Goal: Transaction & Acquisition: Book appointment/travel/reservation

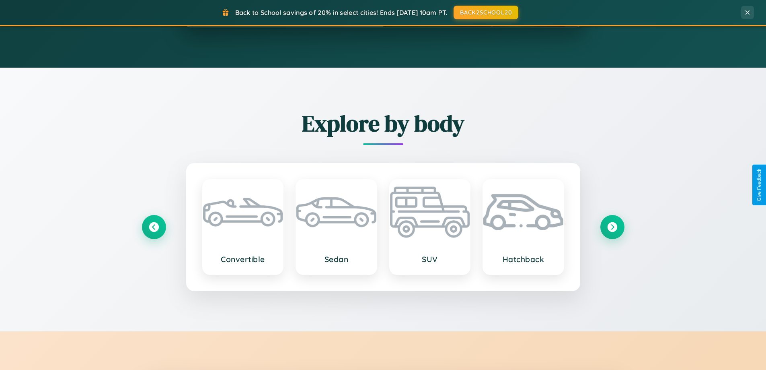
scroll to position [1548, 0]
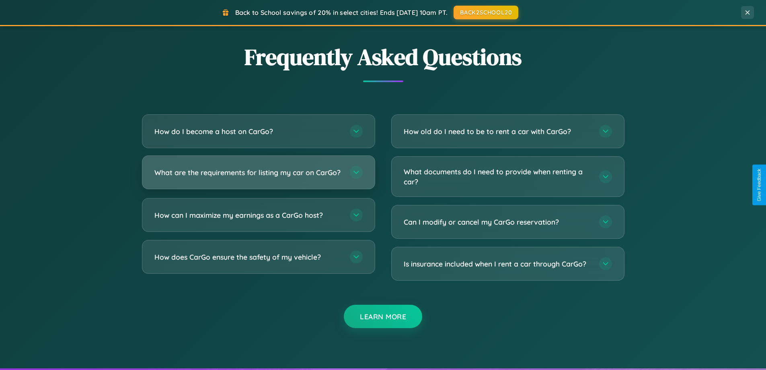
click at [258, 175] on h3 "What are the requirements for listing my car on CarGo?" at bounding box center [247, 172] width 187 height 10
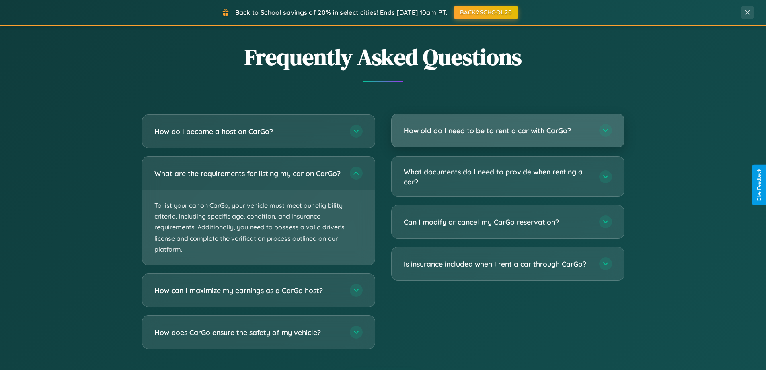
click at [508, 130] on h3 "How old do I need to be to rent a car with CarGo?" at bounding box center [497, 130] width 187 height 10
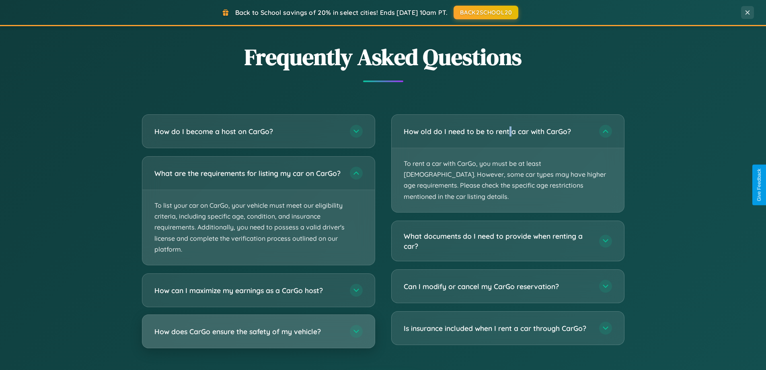
click at [258, 336] on h3 "How does CarGo ensure the safety of my vehicle?" at bounding box center [247, 331] width 187 height 10
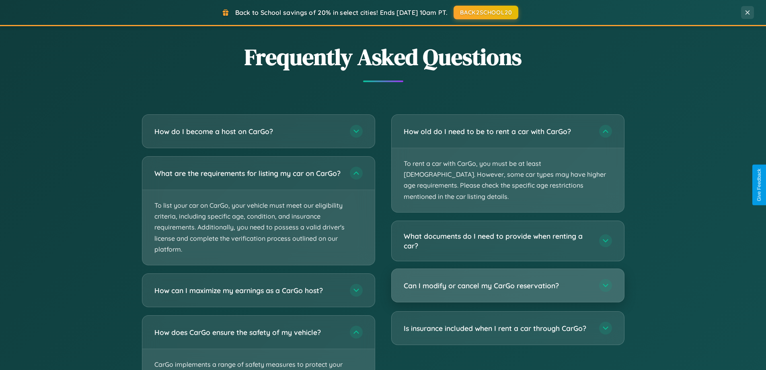
click at [508, 280] on h3 "Can I modify or cancel my CarGo reservation?" at bounding box center [497, 285] width 187 height 10
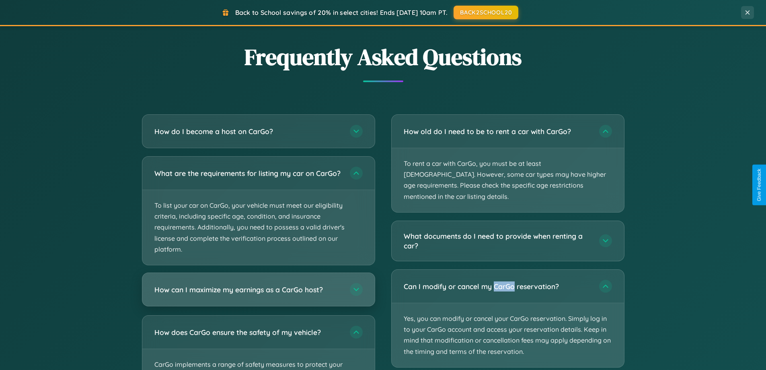
click at [258, 294] on h3 "How can I maximize my earnings as a CarGo host?" at bounding box center [247, 289] width 187 height 10
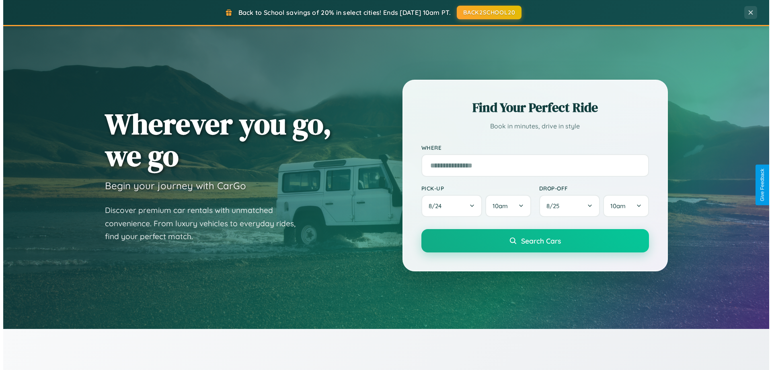
scroll to position [0, 0]
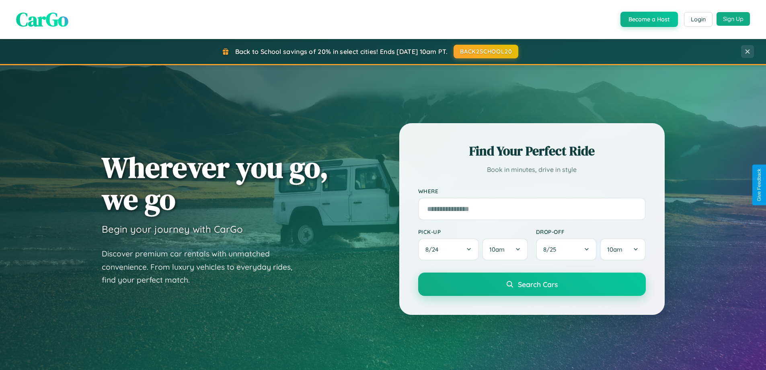
click at [733, 19] on button "Sign Up" at bounding box center [733, 19] width 33 height 14
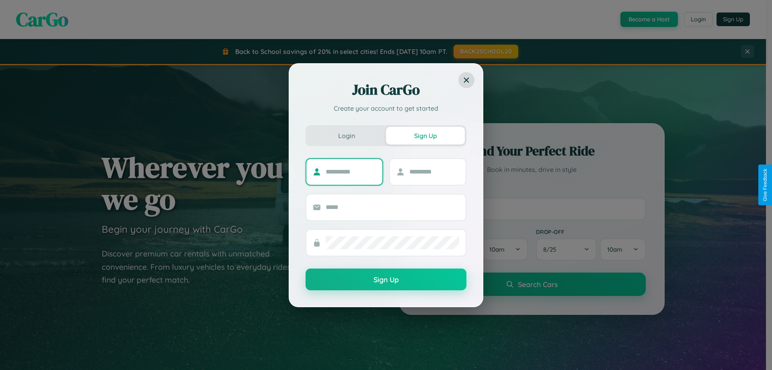
click at [351, 171] on input "text" at bounding box center [351, 171] width 50 height 13
type input "*******"
click at [434, 171] on input "text" at bounding box center [434, 171] width 50 height 13
type input "*****"
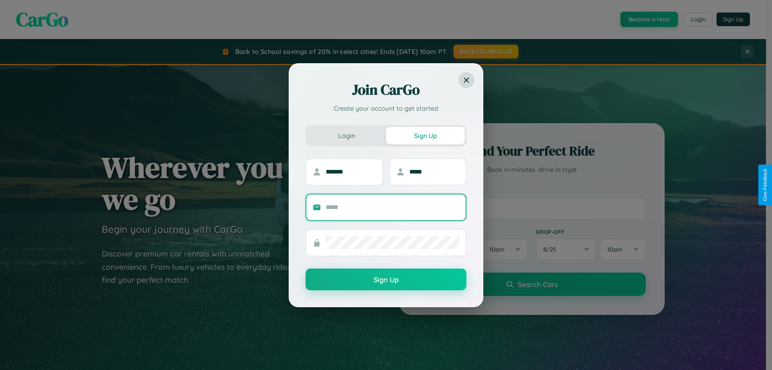
click at [393, 207] on input "text" at bounding box center [393, 207] width 134 height 13
type input "**********"
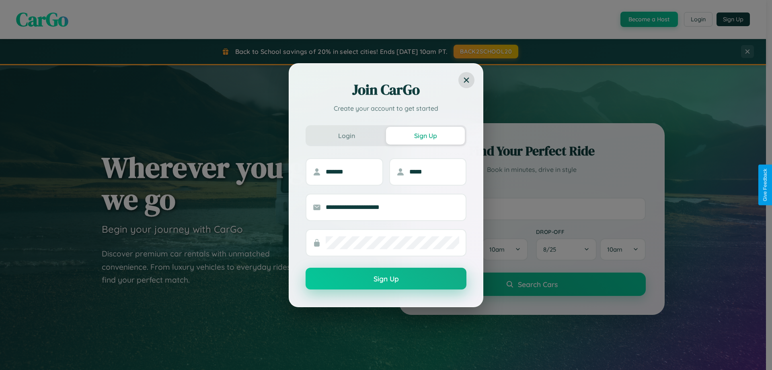
click at [386, 279] on button "Sign Up" at bounding box center [386, 278] width 161 height 22
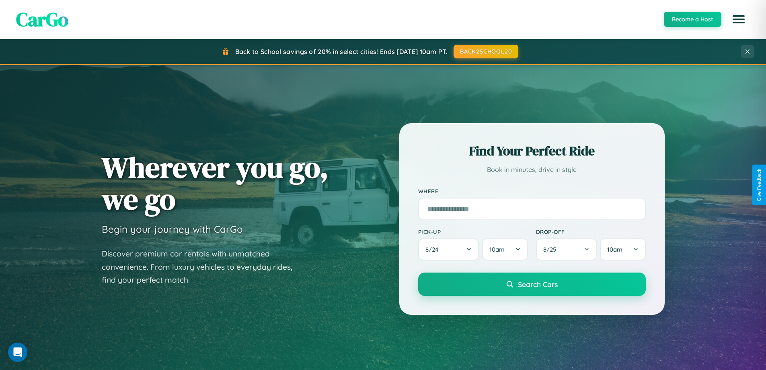
scroll to position [643, 0]
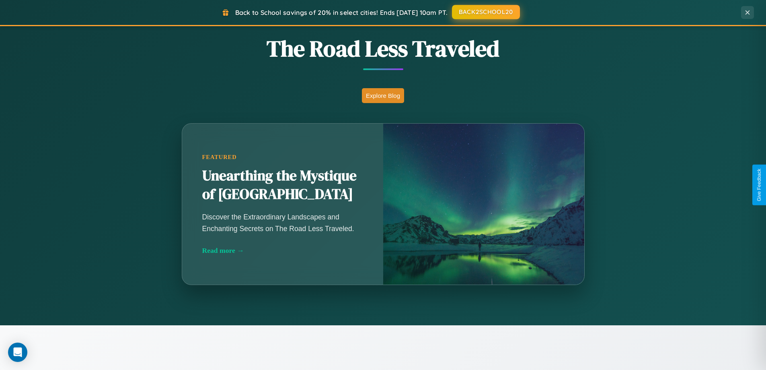
click at [485, 12] on button "BACK2SCHOOL20" at bounding box center [486, 12] width 68 height 14
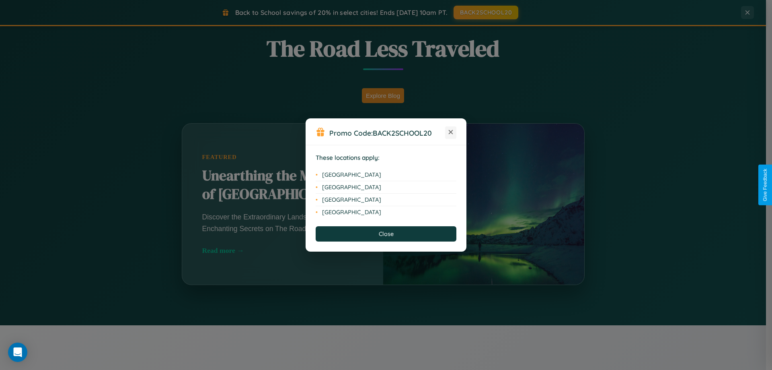
click at [451, 132] on icon at bounding box center [451, 132] width 4 height 4
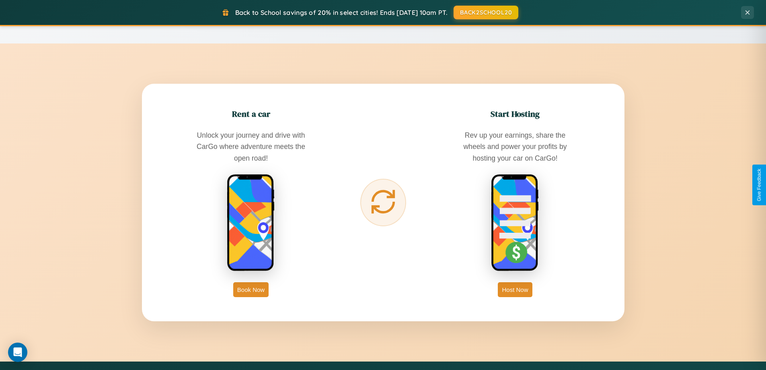
scroll to position [1292, 0]
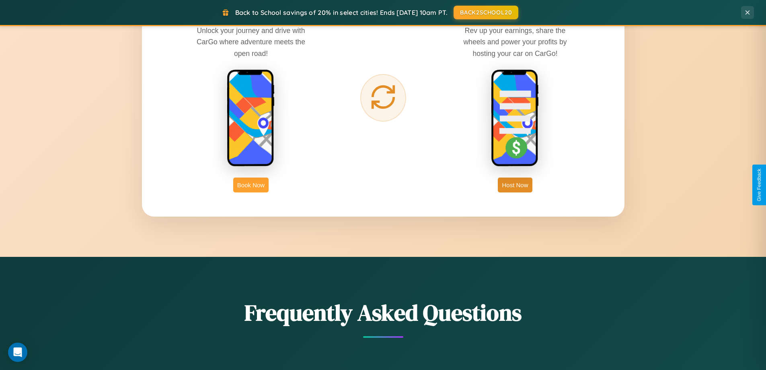
click at [251, 185] on button "Book Now" at bounding box center [250, 184] width 35 height 15
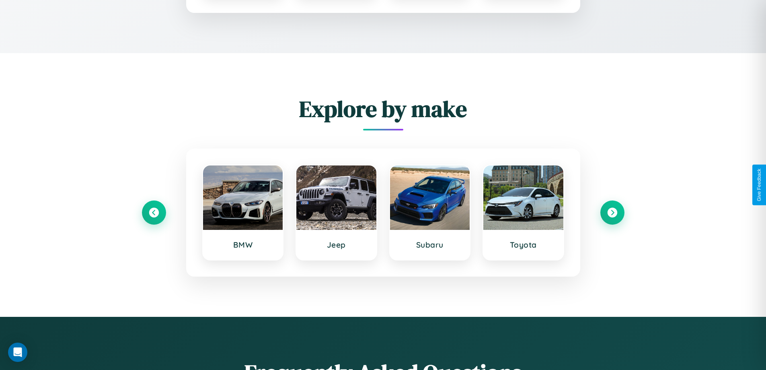
type input "**"
